Goal: Task Accomplishment & Management: Manage account settings

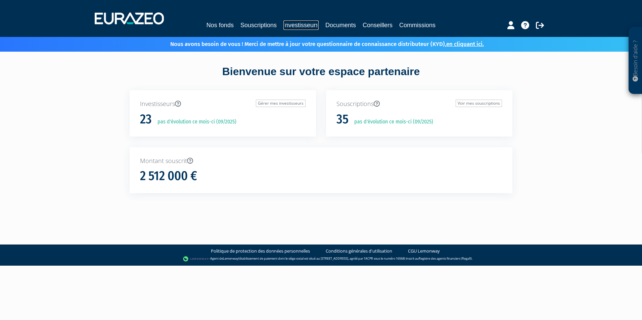
click at [291, 25] on link "Investisseurs" at bounding box center [300, 24] width 35 height 9
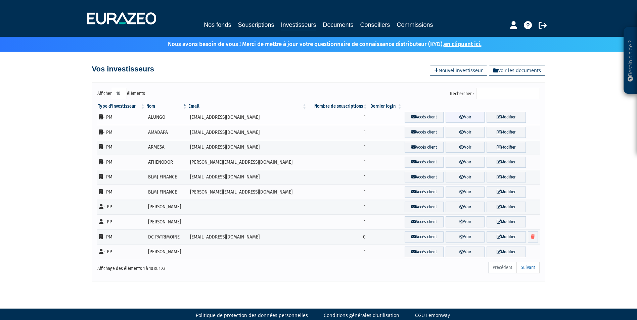
click at [452, 119] on link "Voir" at bounding box center [465, 117] width 39 height 11
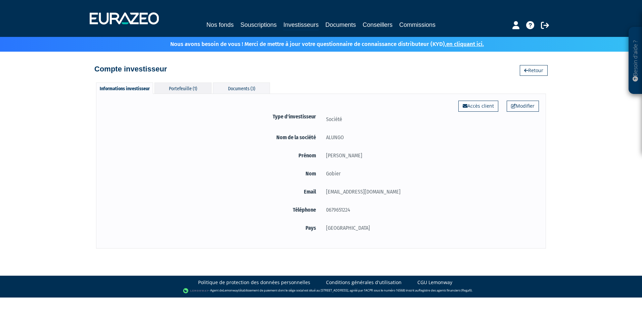
click at [200, 89] on div "Portefeuille (1)" at bounding box center [182, 88] width 57 height 11
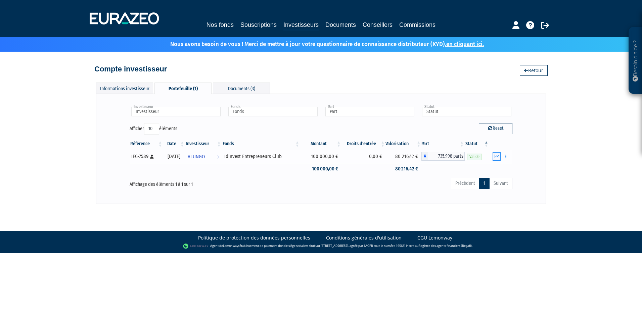
click at [496, 153] on button "button" at bounding box center [497, 156] width 8 height 8
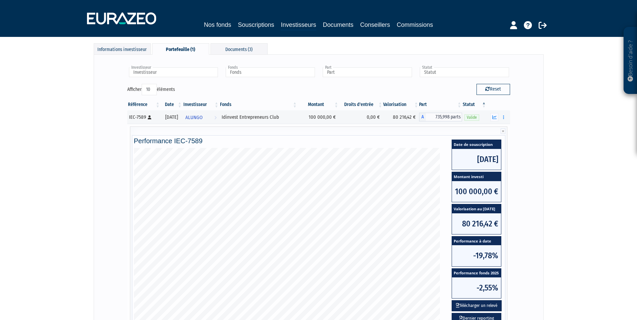
scroll to position [141, 0]
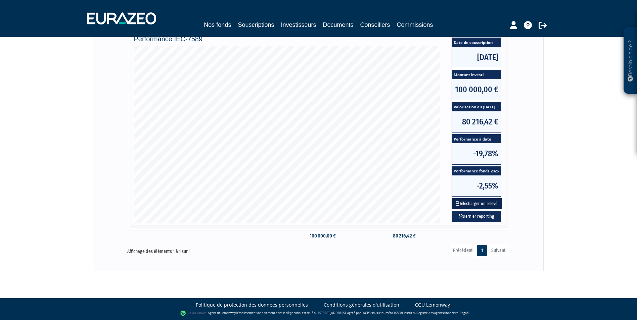
click at [471, 202] on button "Télécharger un relevé" at bounding box center [477, 203] width 50 height 11
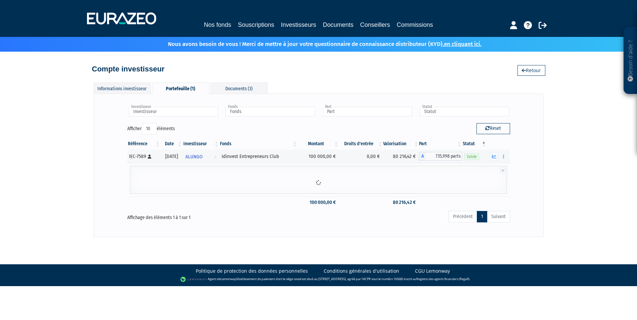
scroll to position [0, 0]
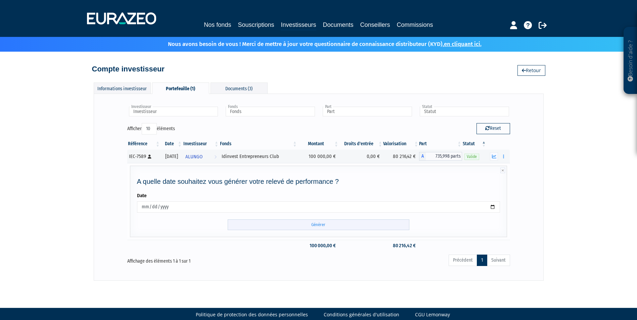
click at [311, 224] on input "Générer" at bounding box center [319, 225] width 182 height 11
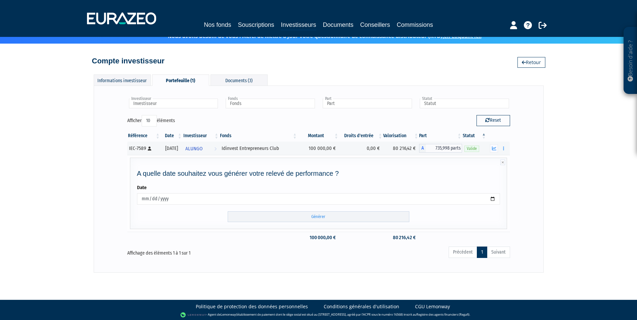
scroll to position [10, 0]
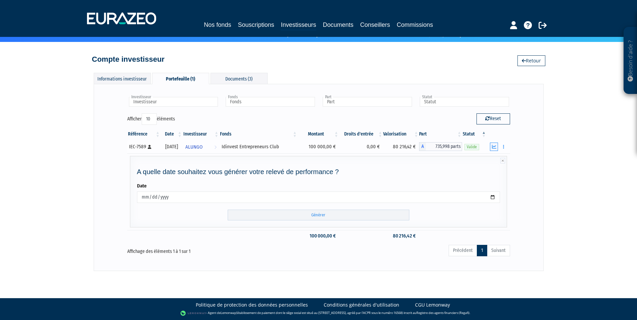
click at [493, 148] on icon "button" at bounding box center [494, 147] width 4 height 4
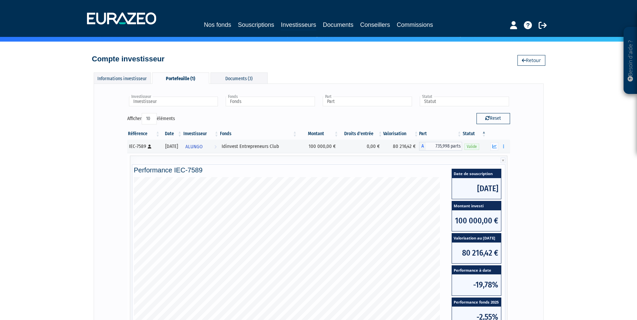
scroll to position [141, 0]
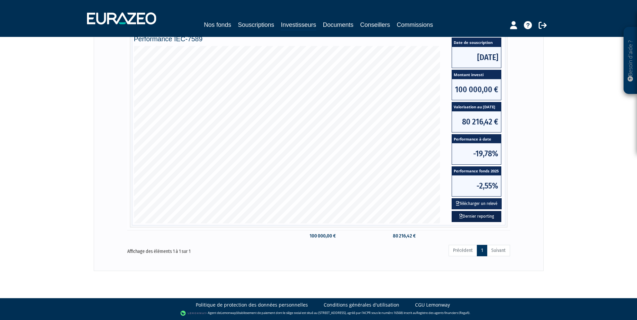
click at [475, 220] on link "Dernier reporting" at bounding box center [477, 216] width 50 height 11
